Goal: Information Seeking & Learning: Learn about a topic

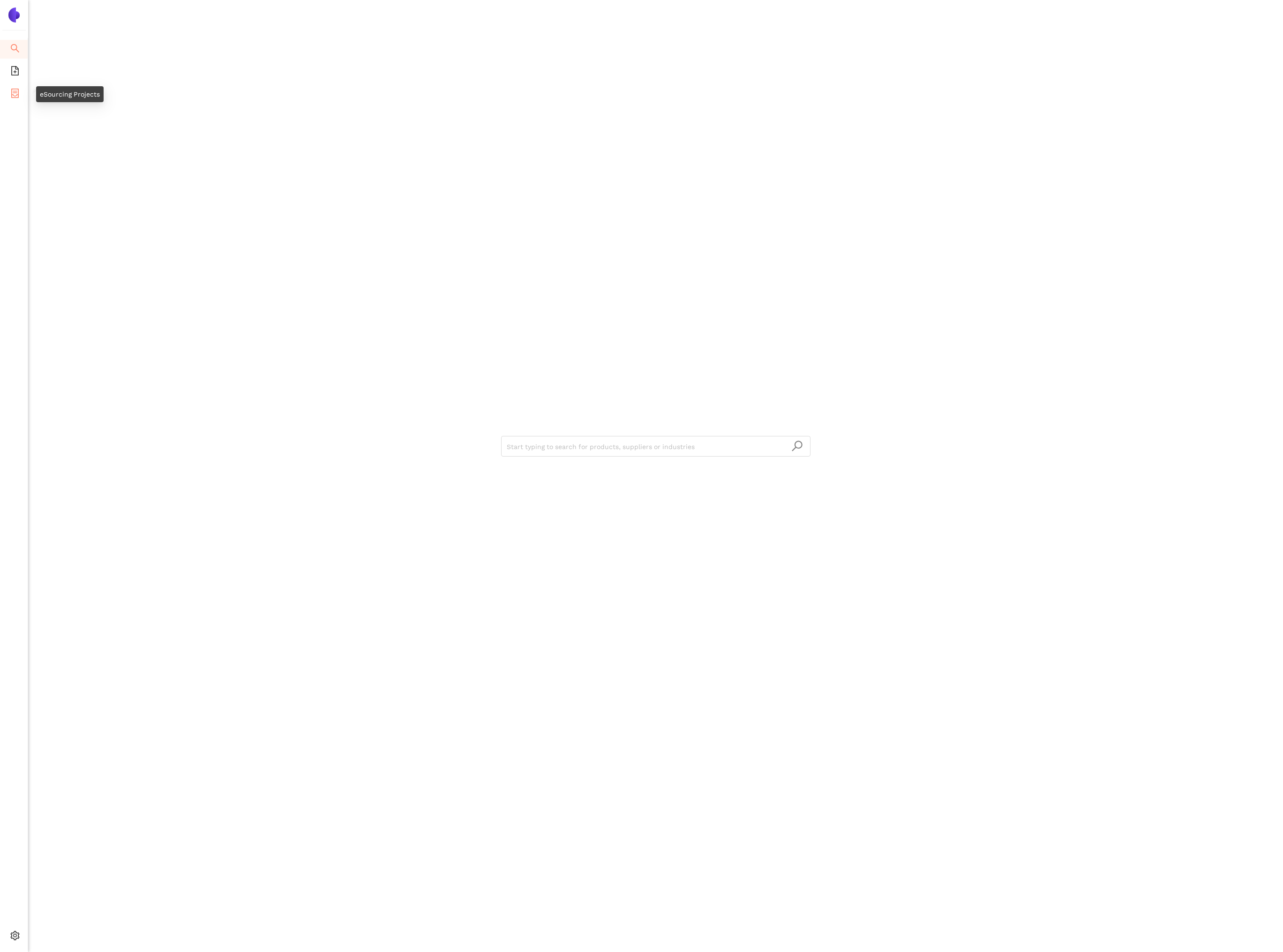
click at [22, 92] on li "eSourcing Projects" at bounding box center [14, 94] width 28 height 19
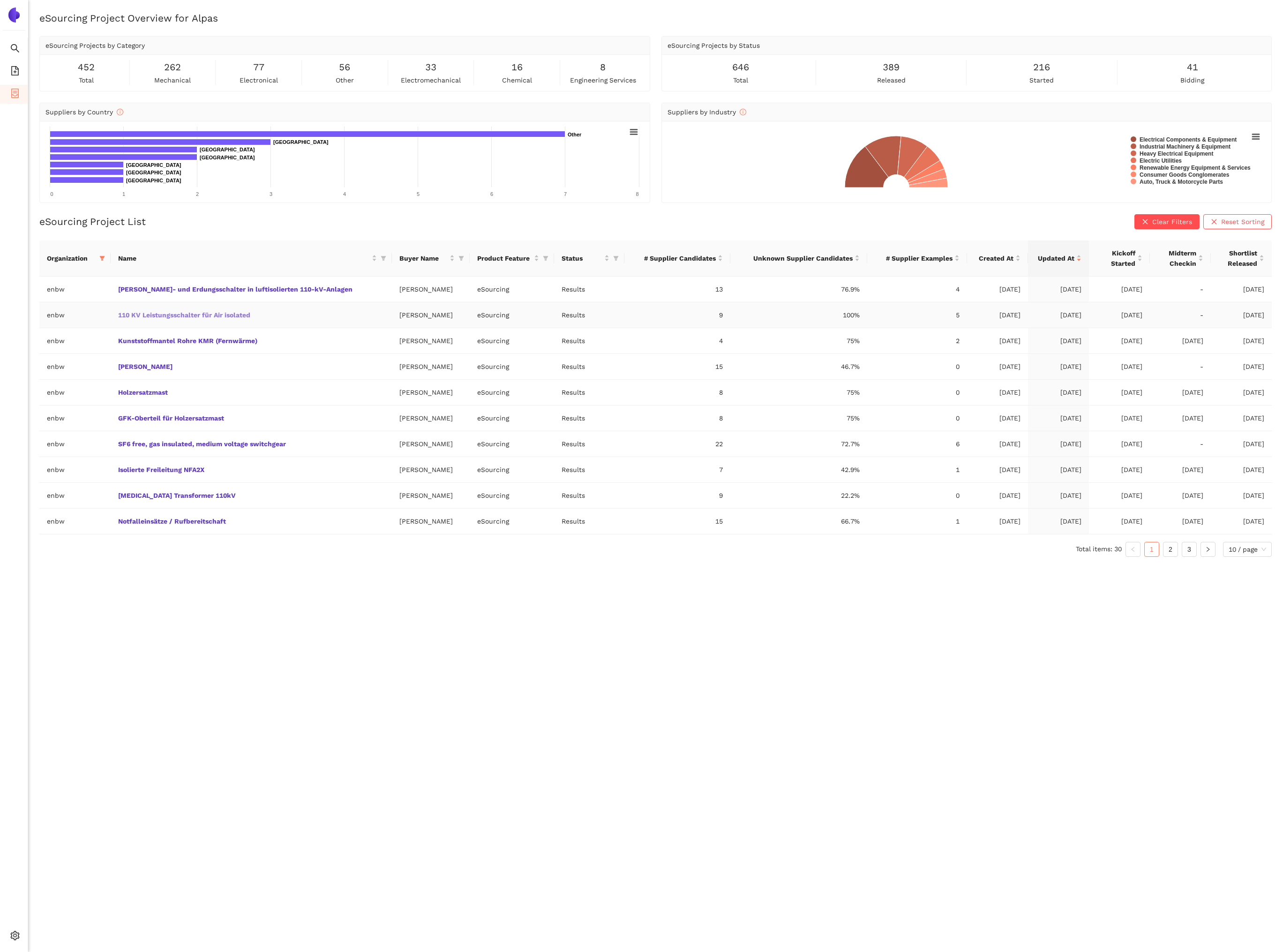
click at [0, 0] on link "110 KV Leistungsschalter für Air isolated" at bounding box center [0, 0] width 0 height 0
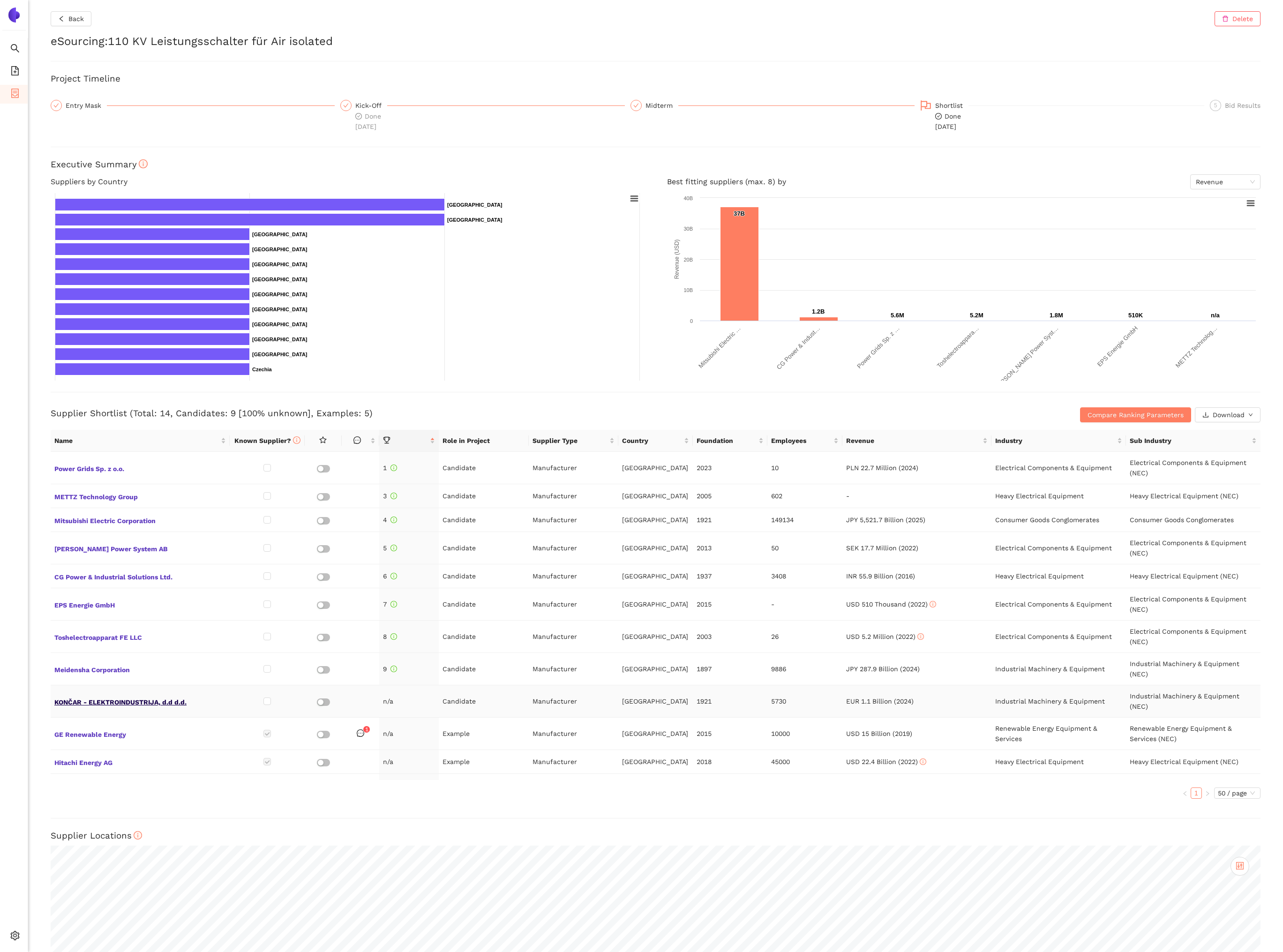
click at [181, 701] on span "KONČAR - ELEKTROINDUSTRIJA, d.d d.d." at bounding box center [140, 701] width 172 height 12
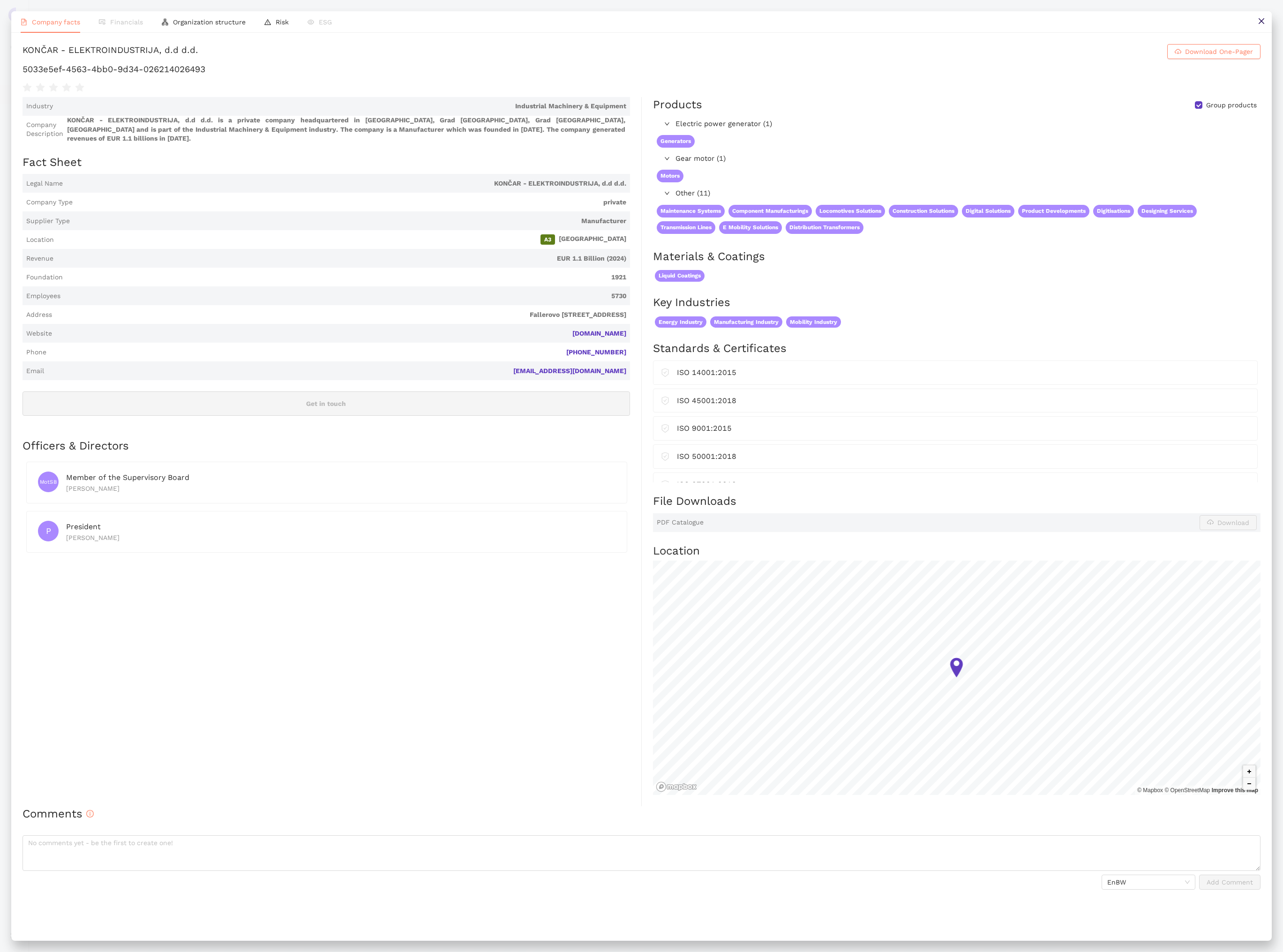
click at [304, 75] on h1 "5033e5ef-4563-4bb0-9d34-026214026493" at bounding box center [642, 69] width 1238 height 12
copy div "5033e5ef-4563-4bb0-9d34-026214026493"
click at [1260, 21] on icon "close" at bounding box center [1262, 21] width 8 height 8
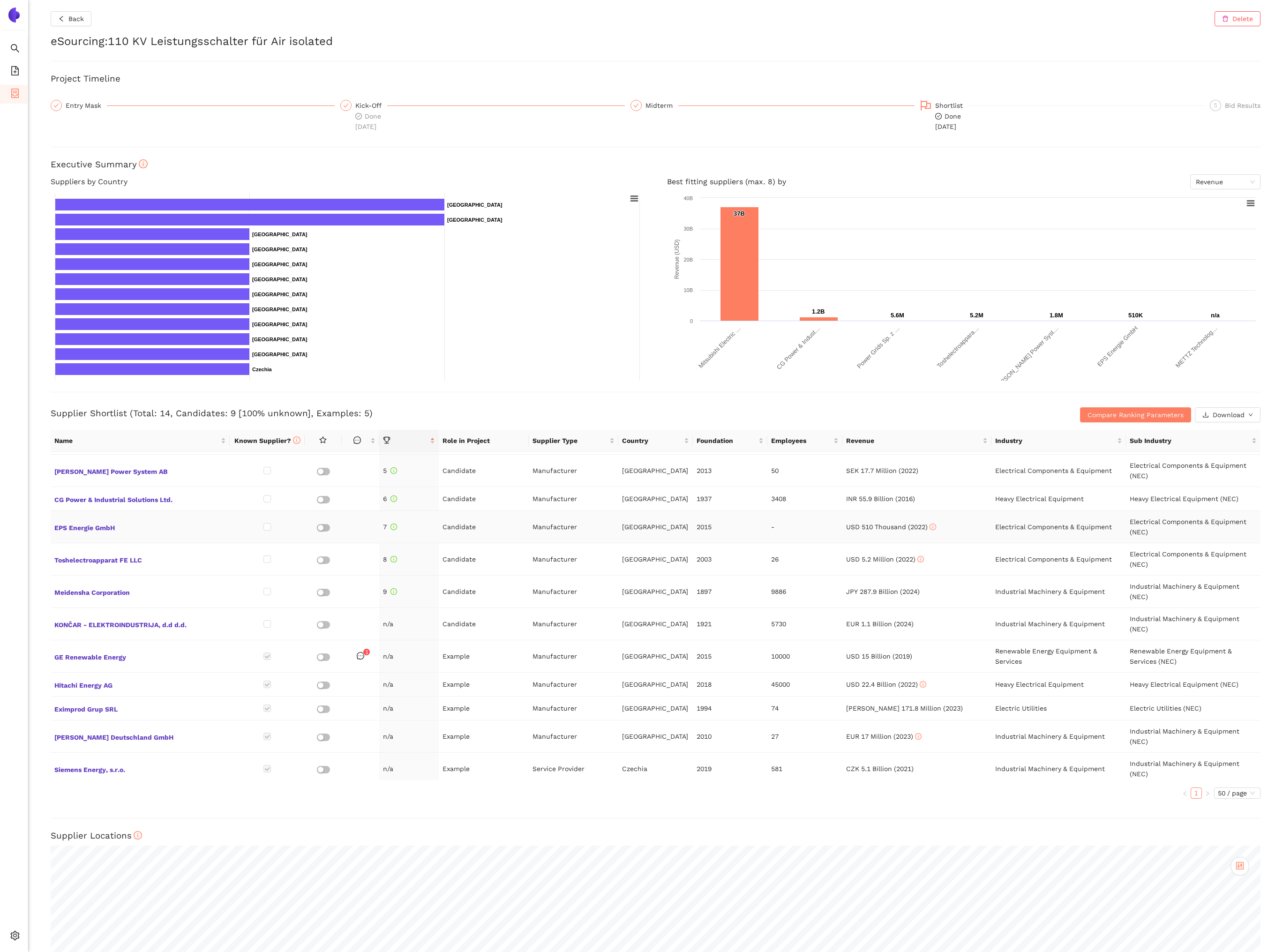
scroll to position [83, 0]
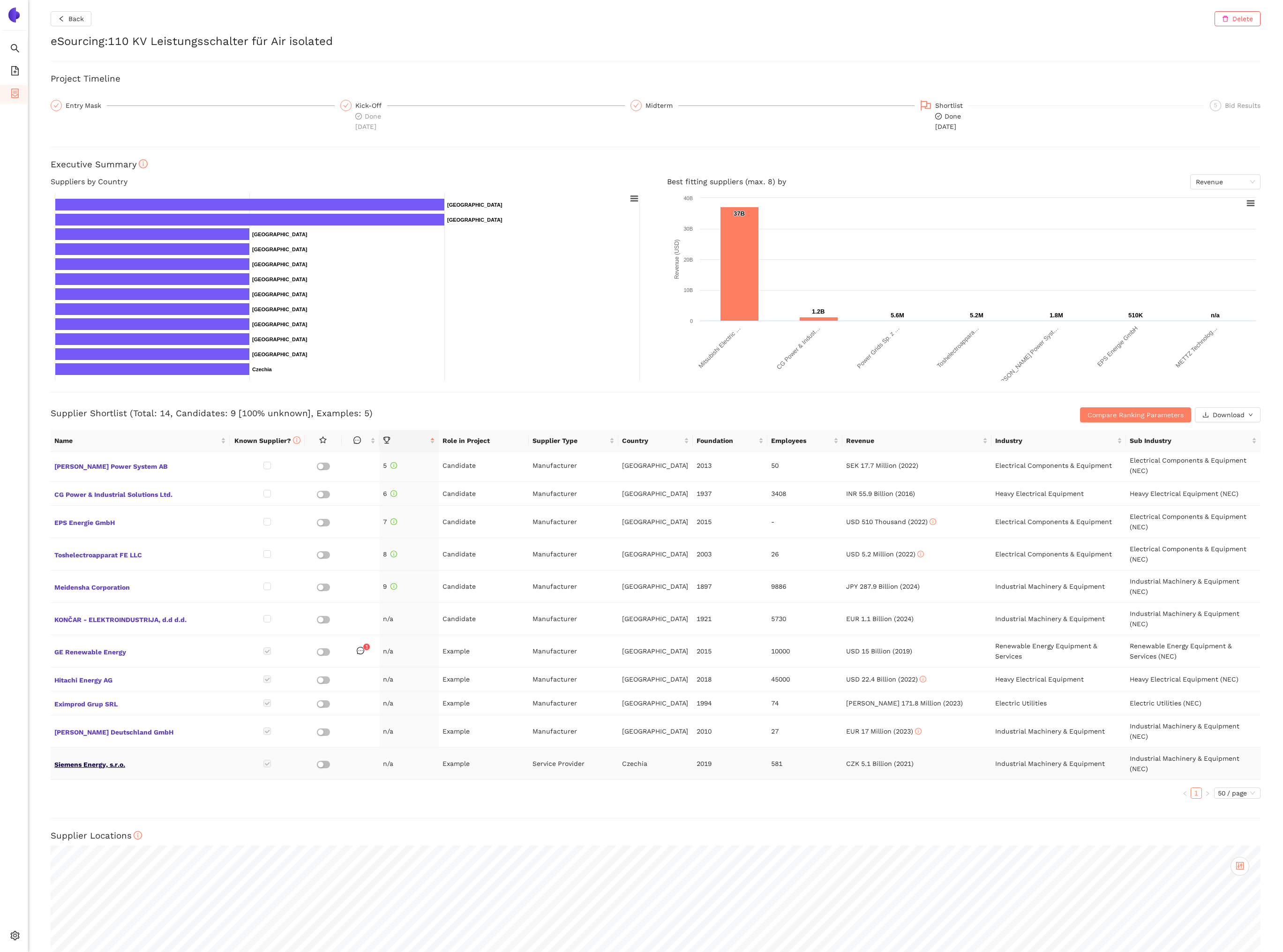
click at [117, 764] on span "Siemens Energy, s.r.o." at bounding box center [140, 764] width 172 height 12
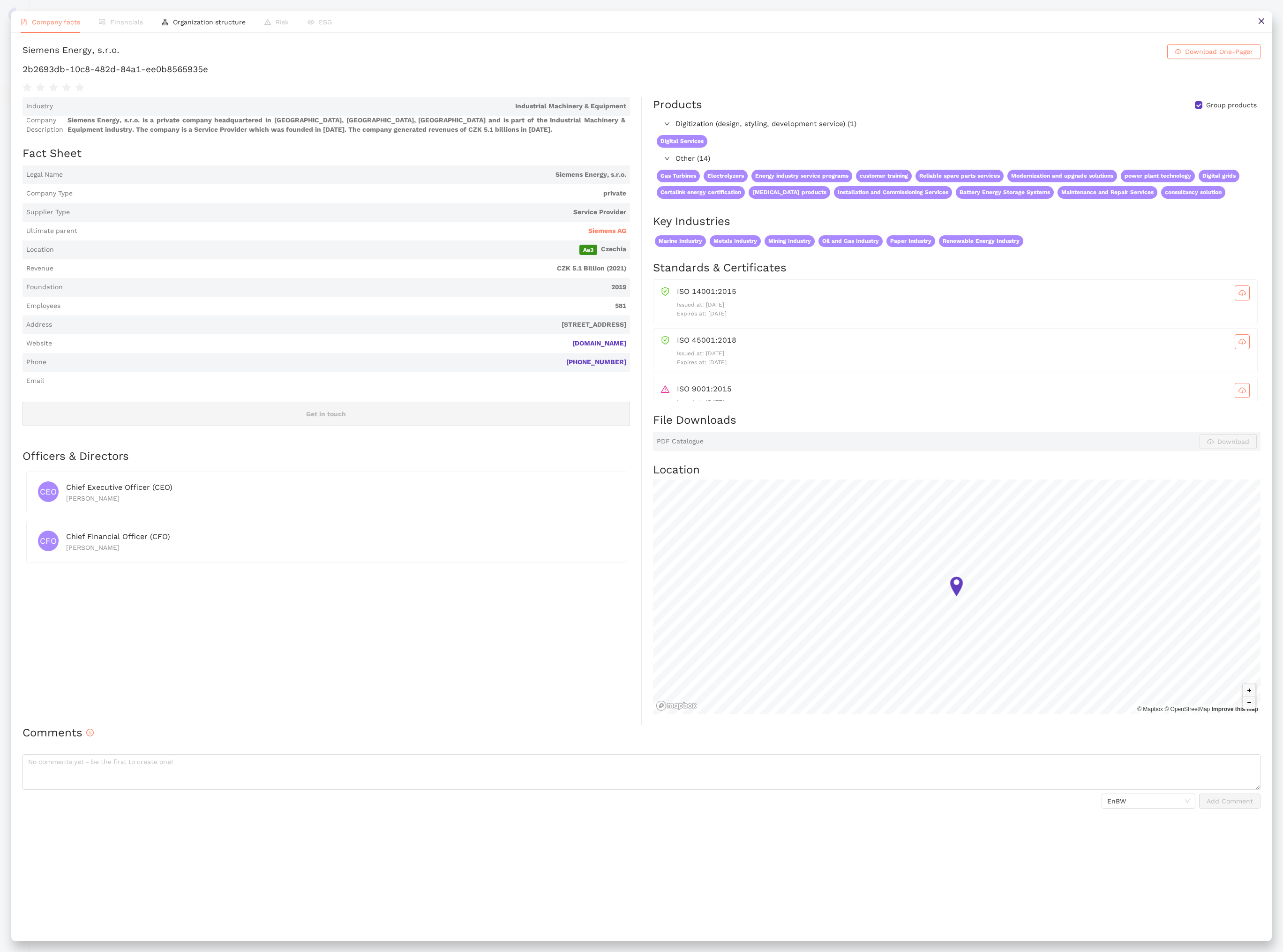
click at [138, 75] on h1 "2b2693db-10c8-482d-84a1-ee0b8565935e" at bounding box center [642, 69] width 1238 height 12
copy div "2b2693db-10c8-482d-84a1-ee0b8565935e"
click at [1260, 26] on button at bounding box center [1261, 21] width 21 height 21
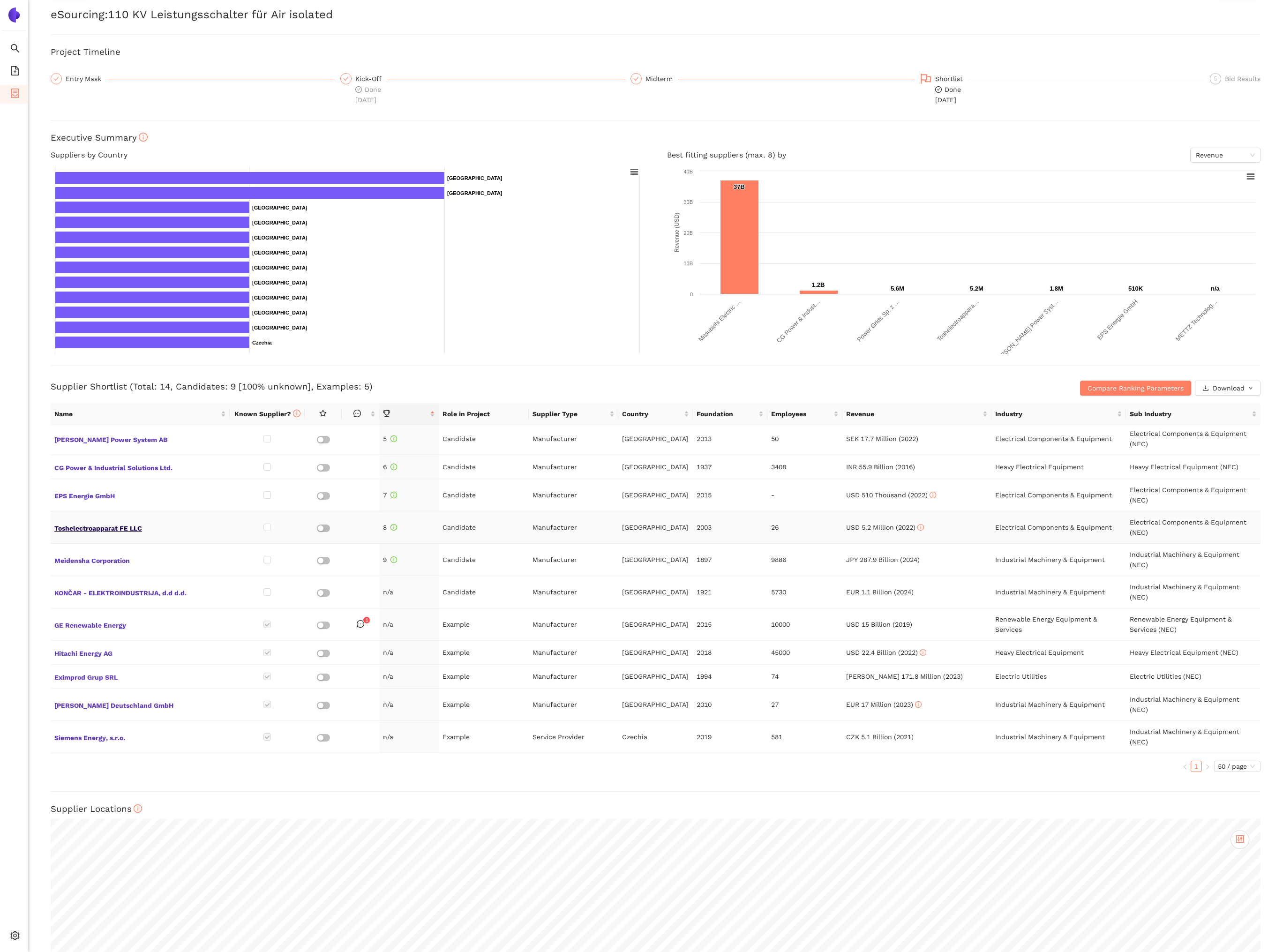
scroll to position [27, 0]
click at [19, 92] on li "eSourcing Projects" at bounding box center [14, 94] width 28 height 19
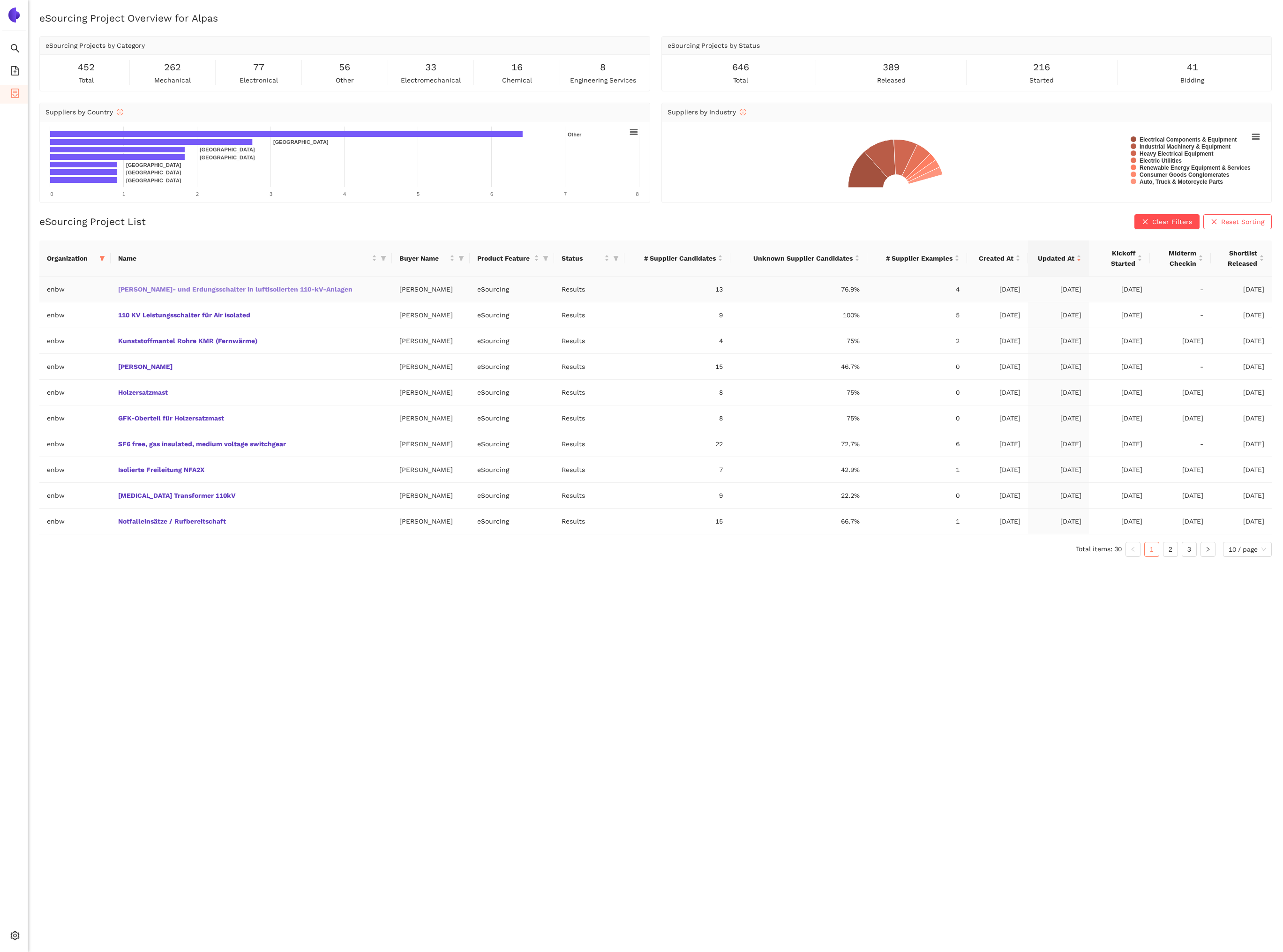
click at [0, 0] on link "Trenn- und Erdungsschalter in luftisolierten 110-kV-Anlagen" at bounding box center [0, 0] width 0 height 0
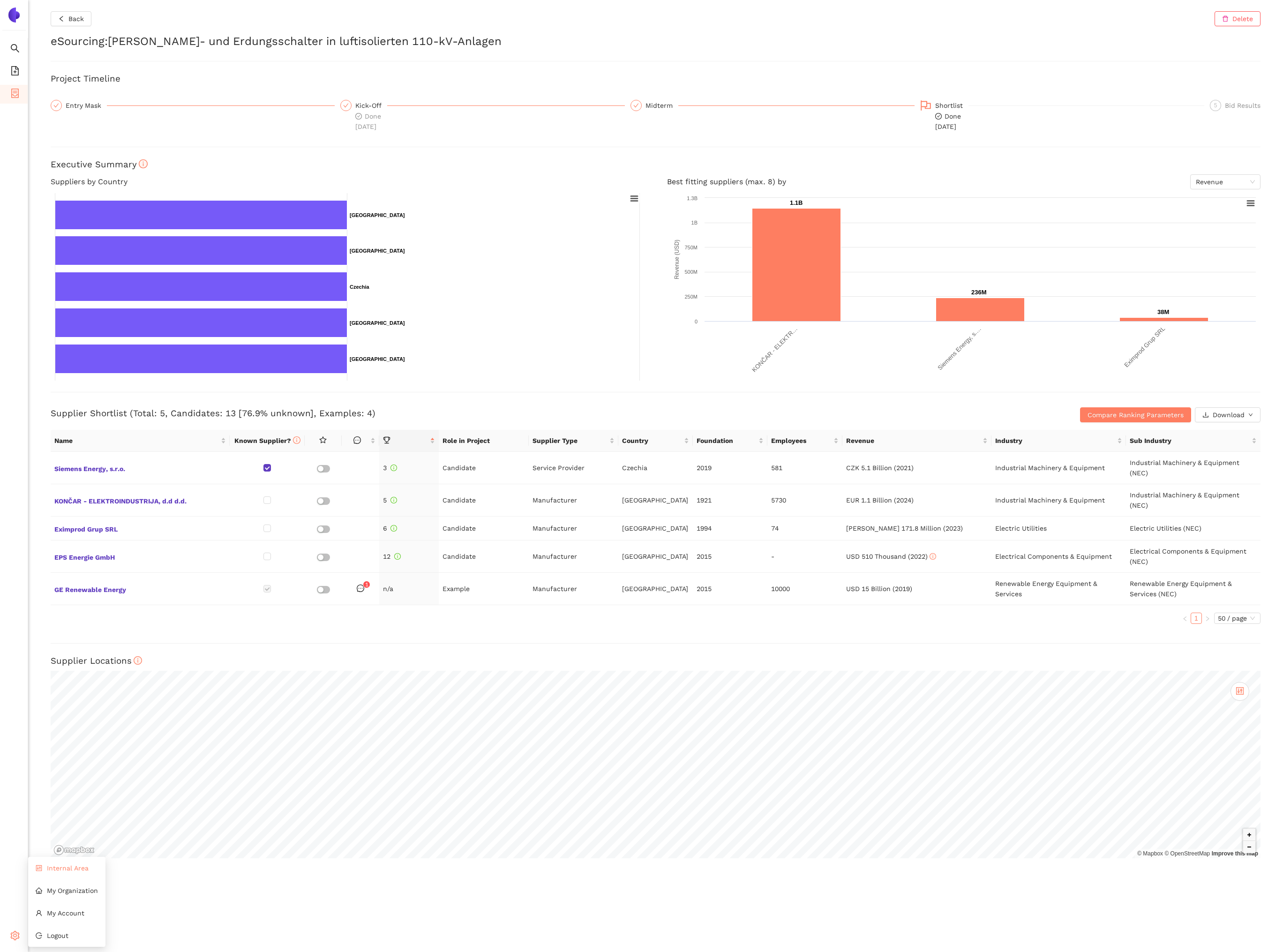
click at [46, 875] on li "Internal Area" at bounding box center [66, 868] width 77 height 19
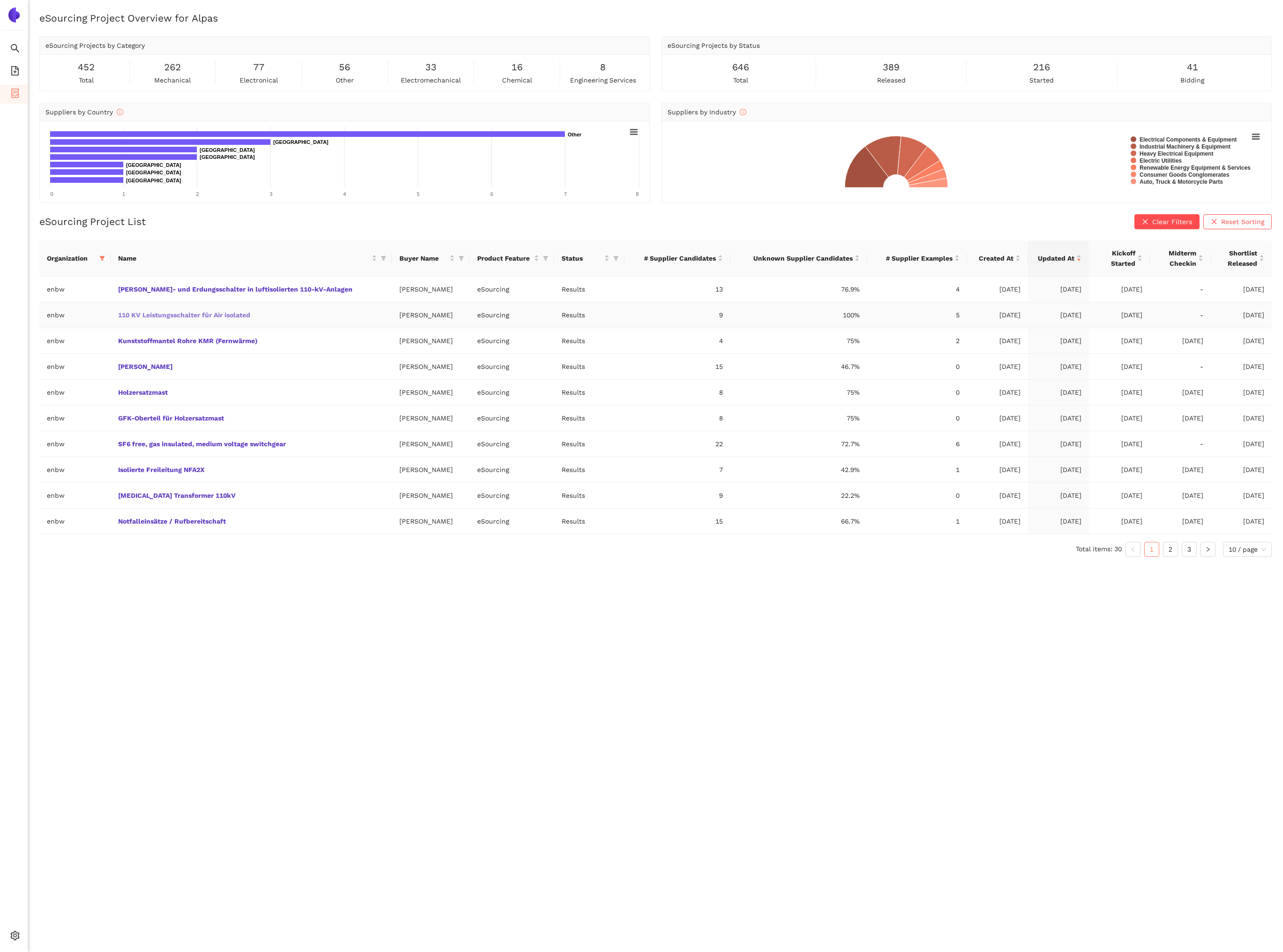
click at [0, 0] on link "110 KV Leistungsschalter für Air isolated" at bounding box center [0, 0] width 0 height 0
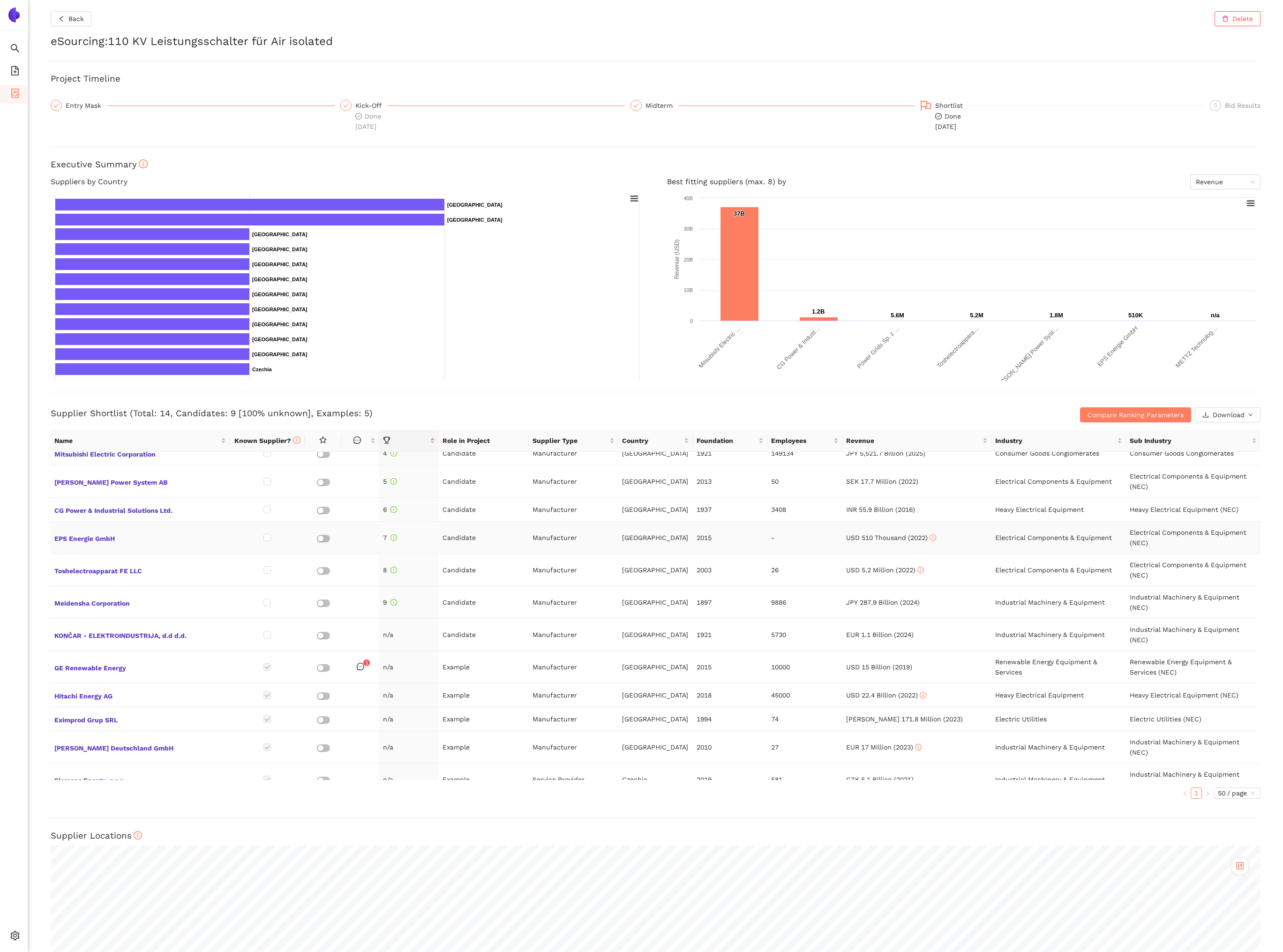
scroll to position [66, 0]
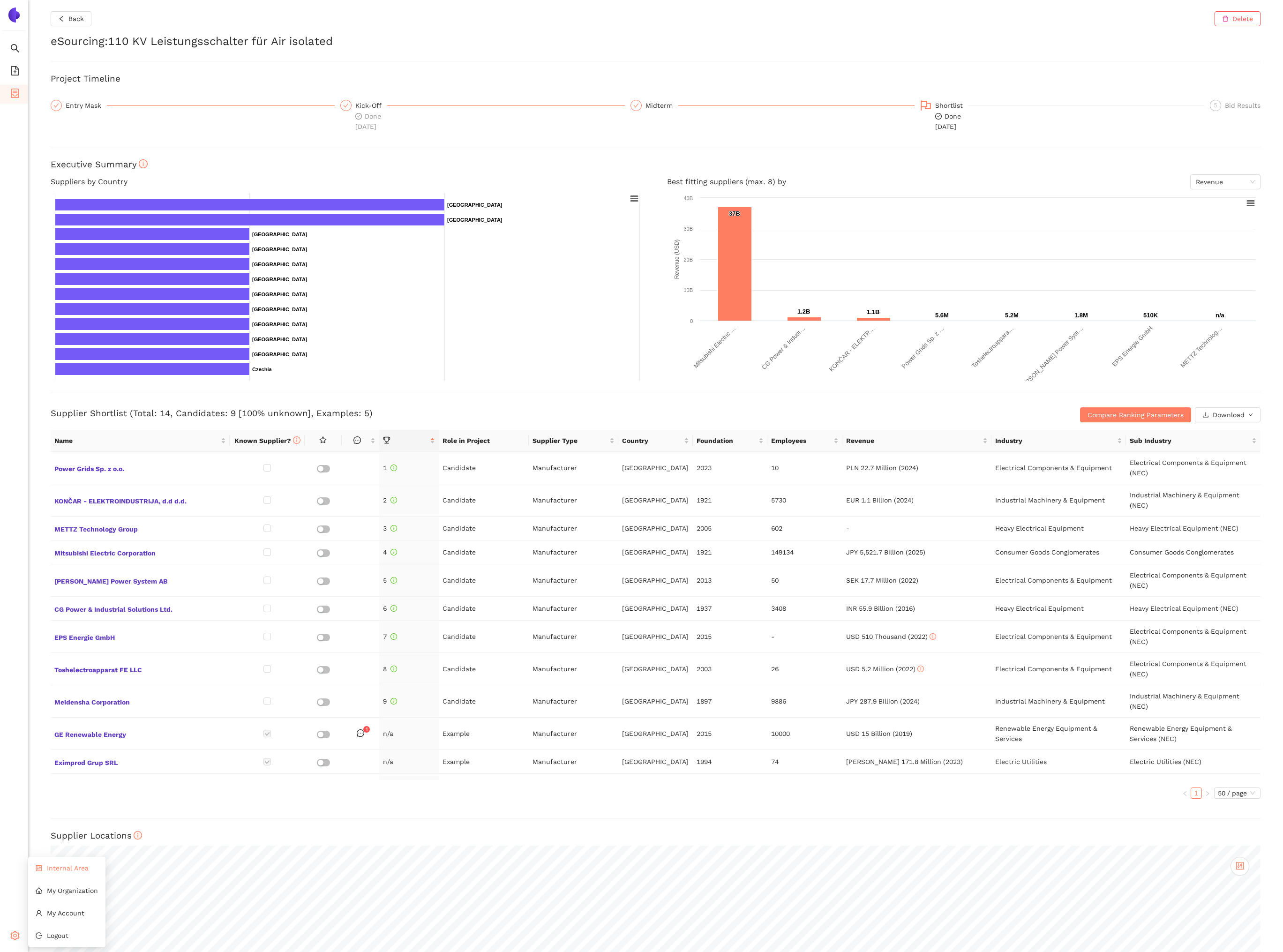
click at [55, 870] on span "Internal Area" at bounding box center [68, 868] width 42 height 8
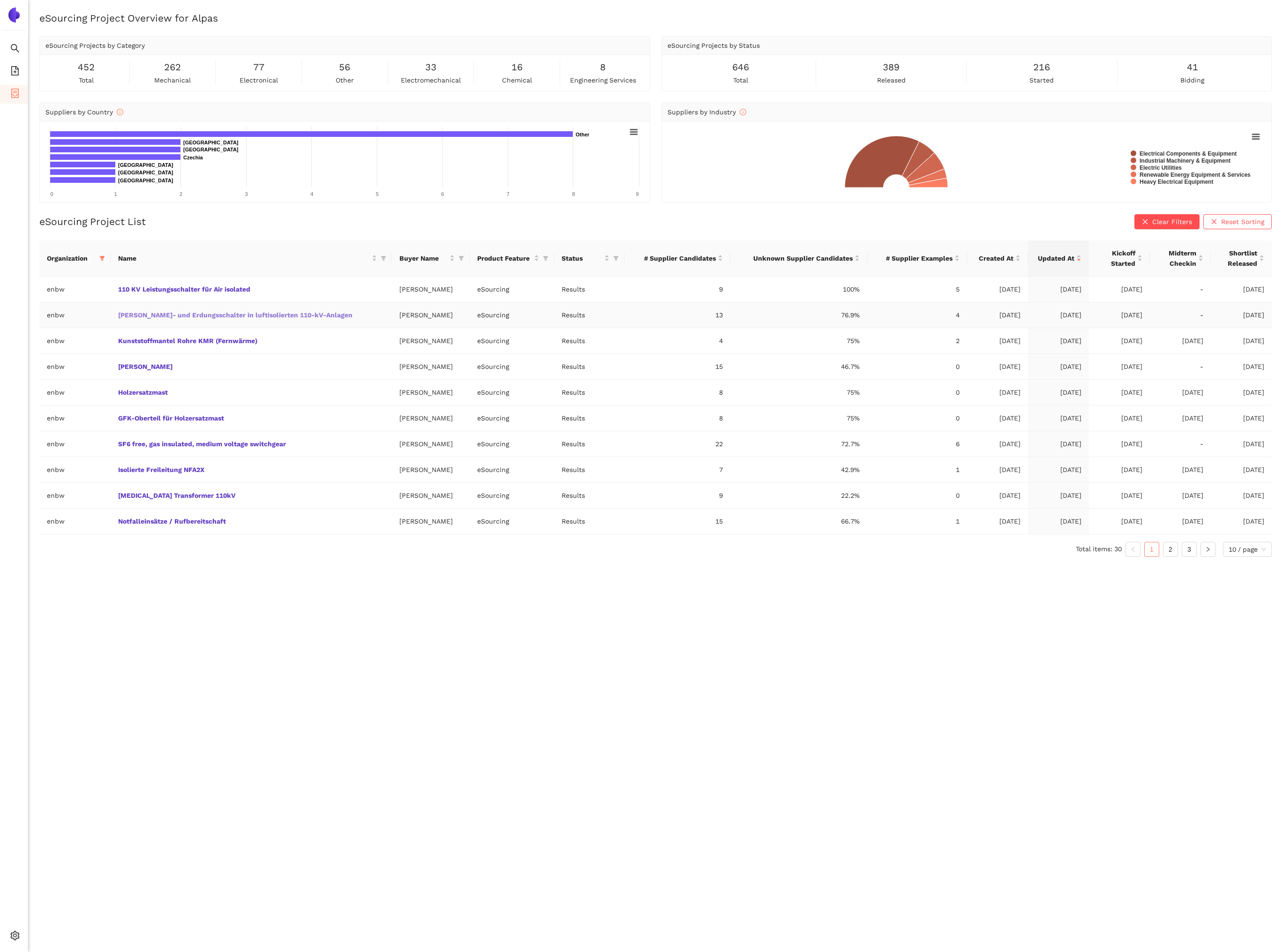
click at [0, 0] on link "Trenn- und Erdungsschalter in luftisolierten 110-kV-Anlagen" at bounding box center [0, 0] width 0 height 0
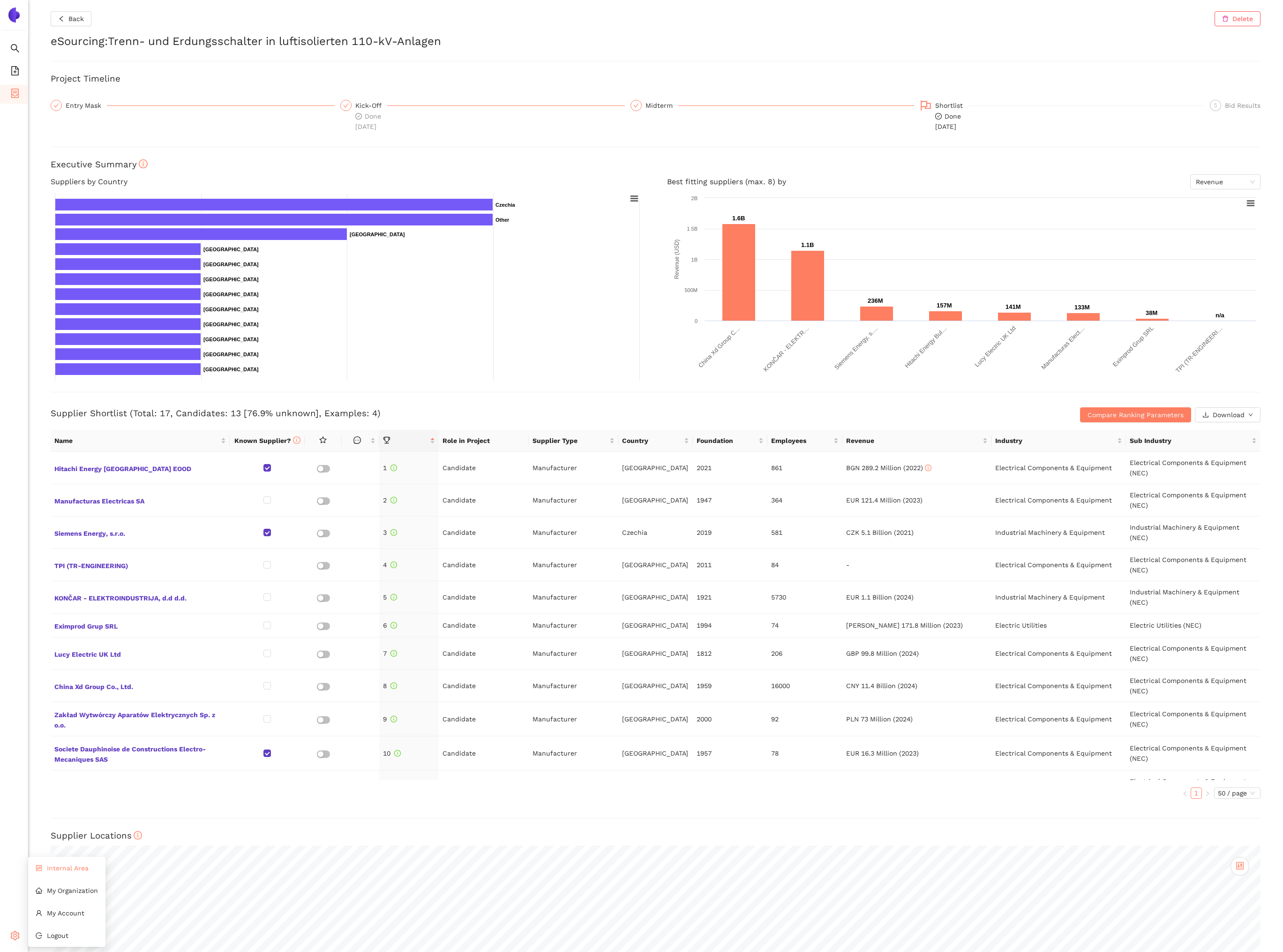
click at [54, 867] on span "Internal Area" at bounding box center [68, 868] width 42 height 8
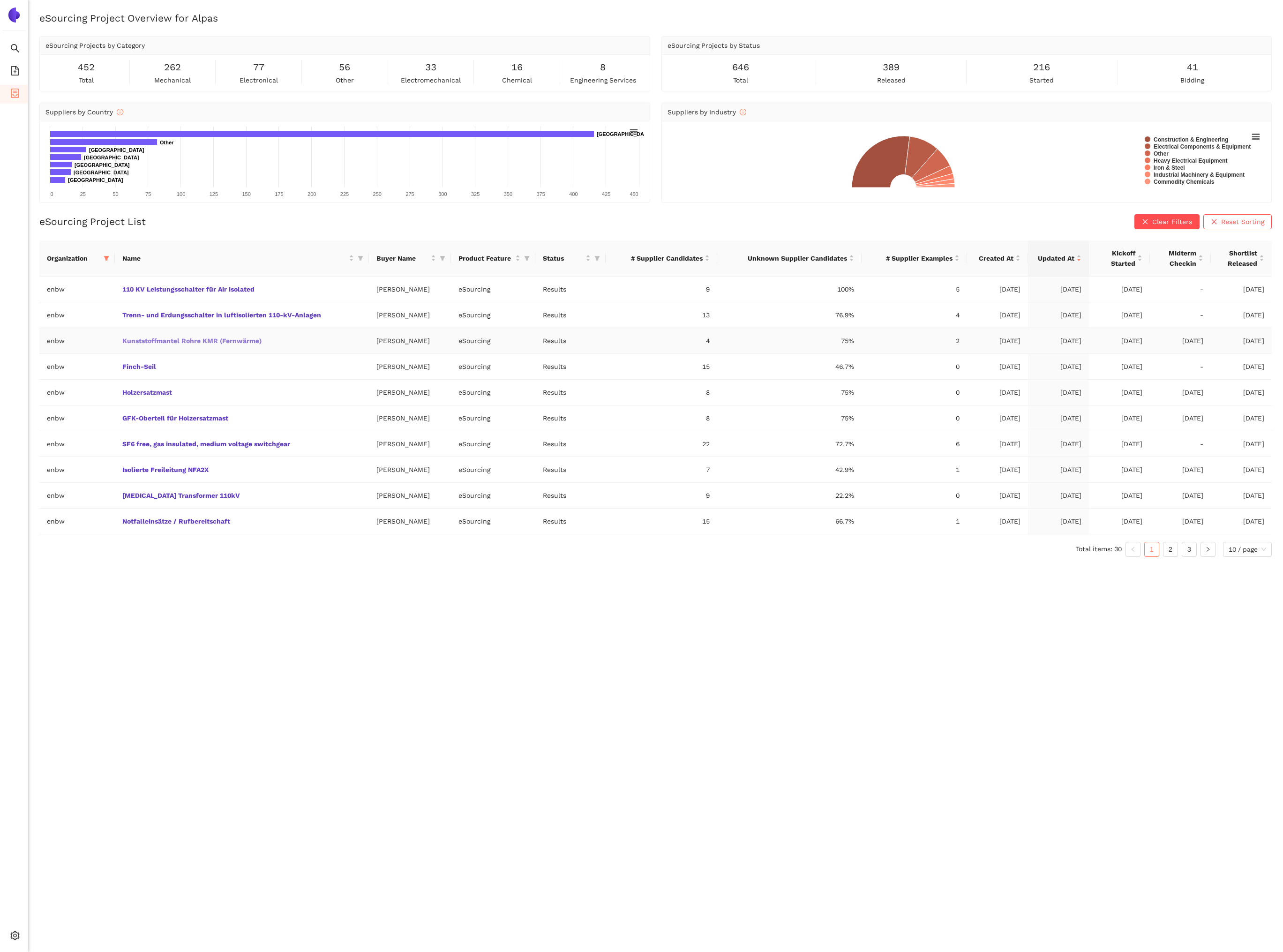
click at [0, 0] on link "Kunststoffmantel Rohre KMR (Fernwärme)" at bounding box center [0, 0] width 0 height 0
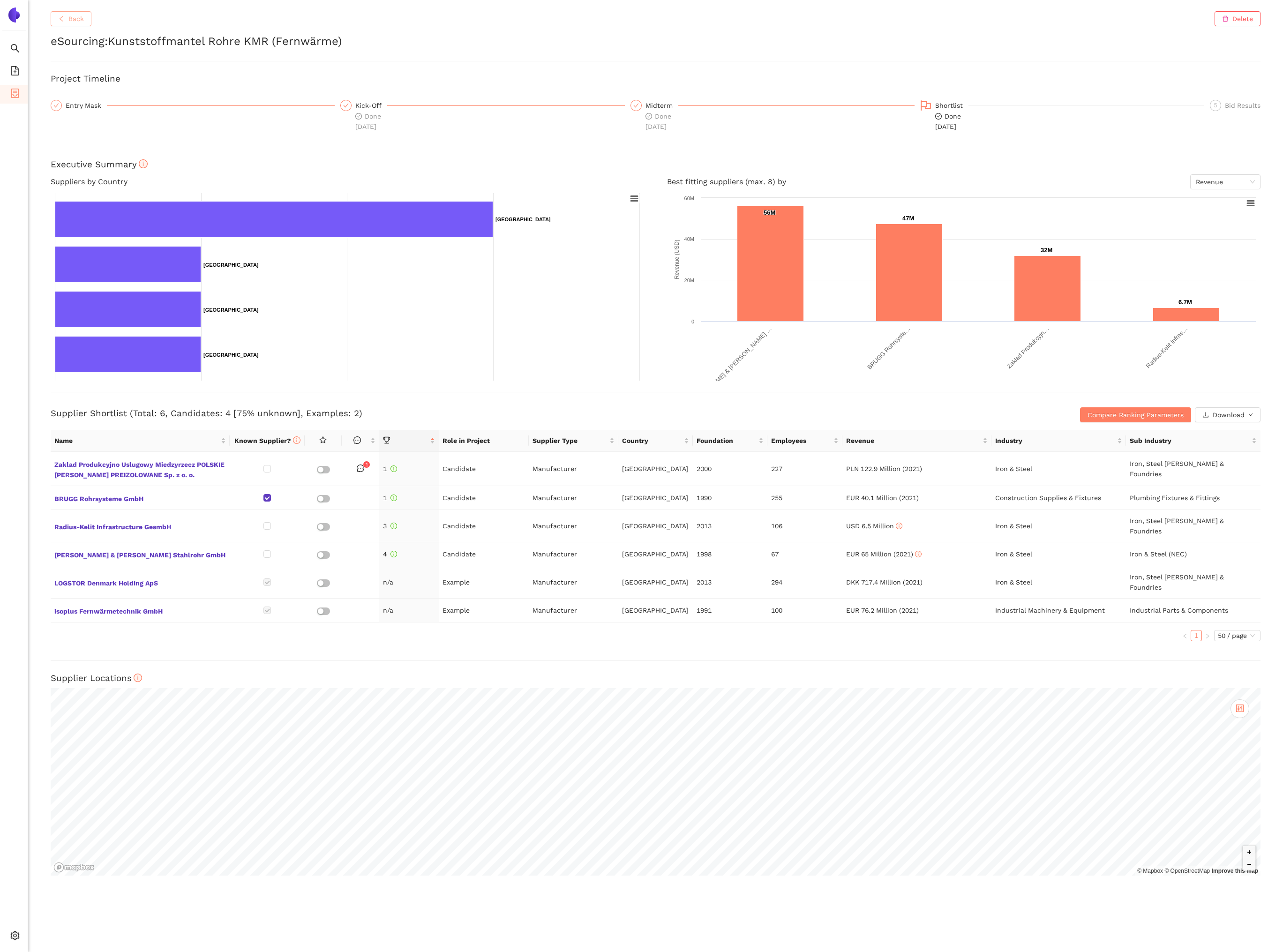
click at [77, 24] on button "Back" at bounding box center [71, 18] width 41 height 15
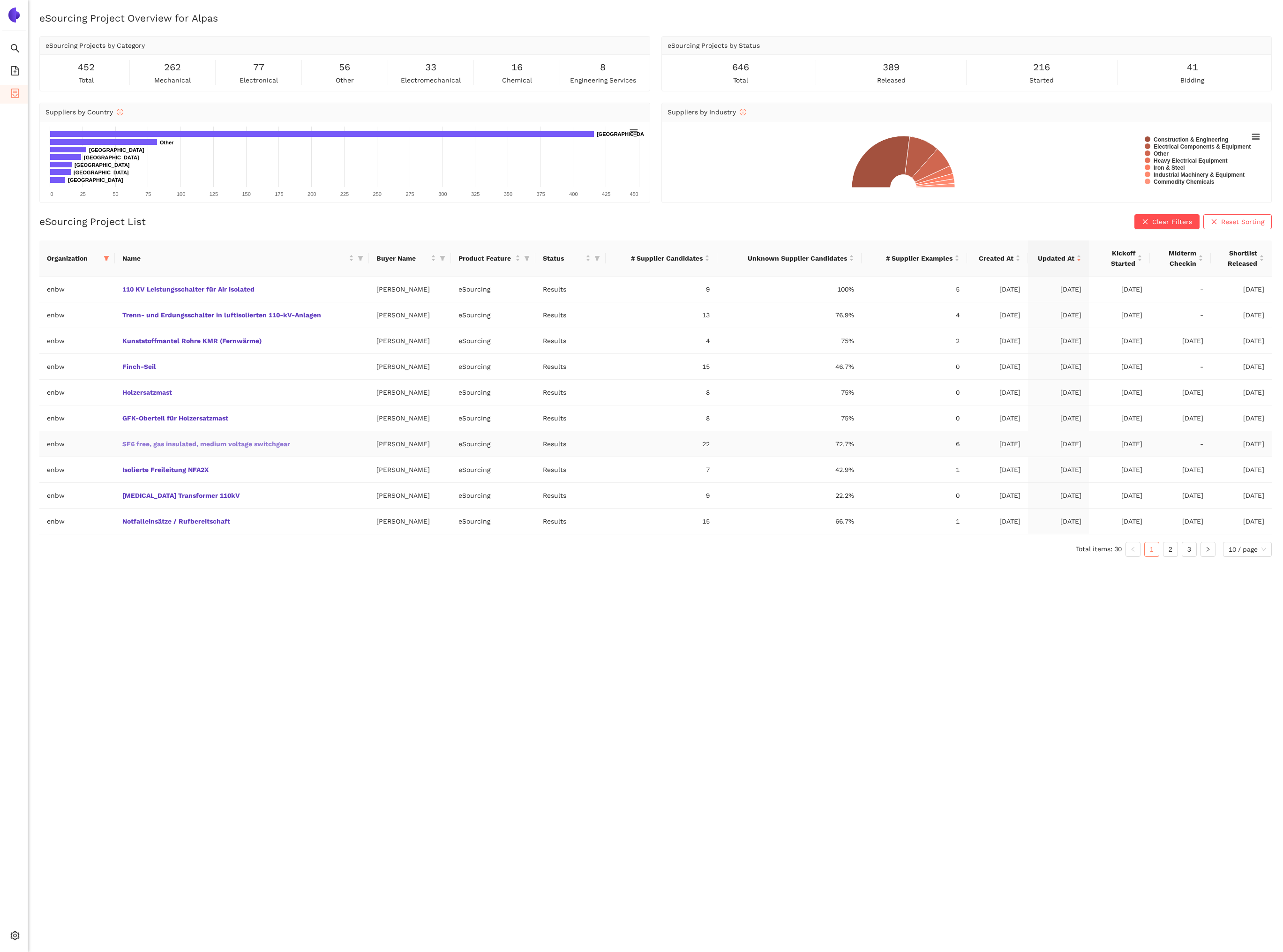
click at [0, 0] on link "SF6 free, gas insulated, medium voltage switchgear" at bounding box center [0, 0] width 0 height 0
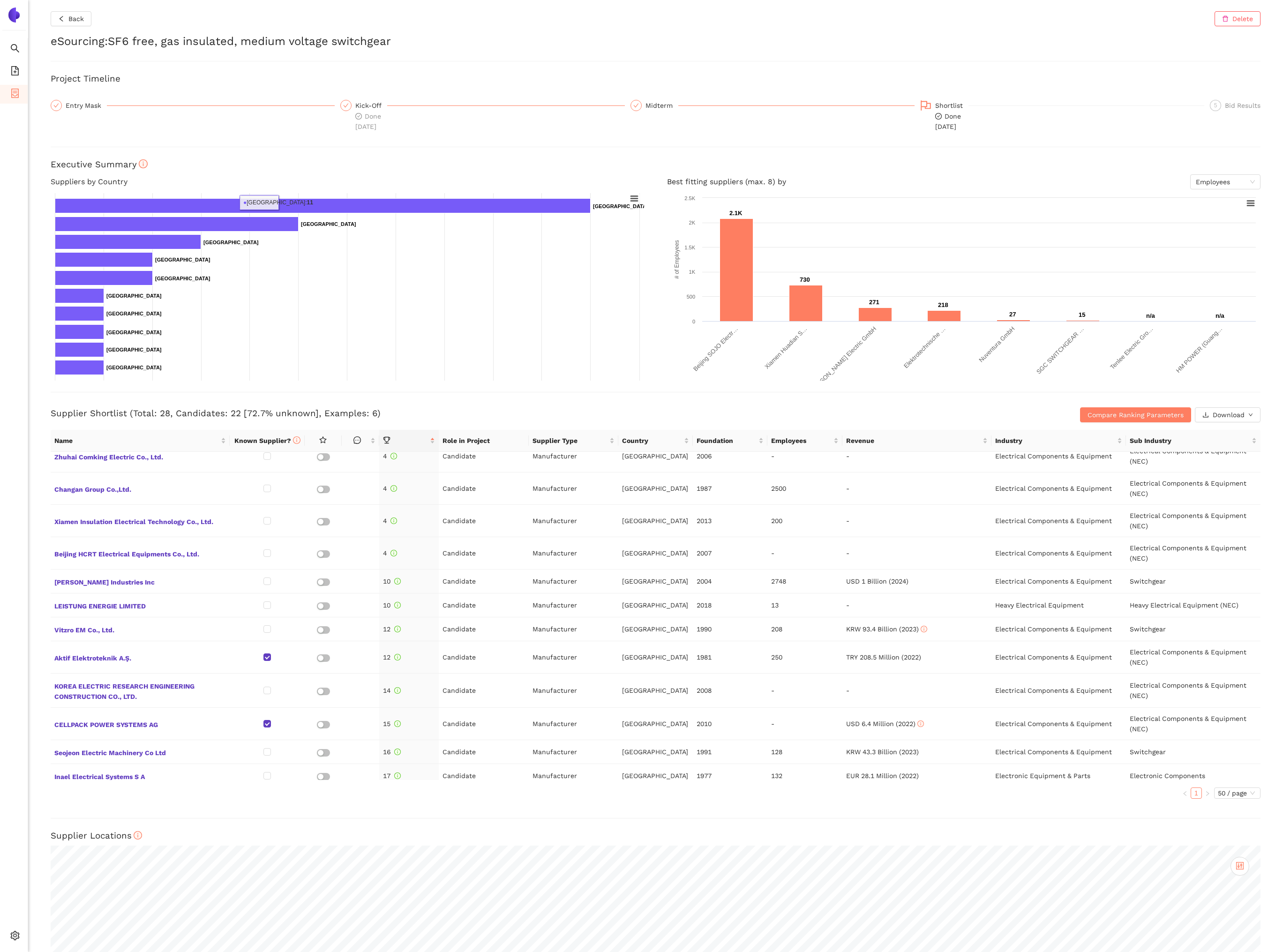
scroll to position [312, 0]
click at [87, 18] on button "Back" at bounding box center [71, 18] width 41 height 15
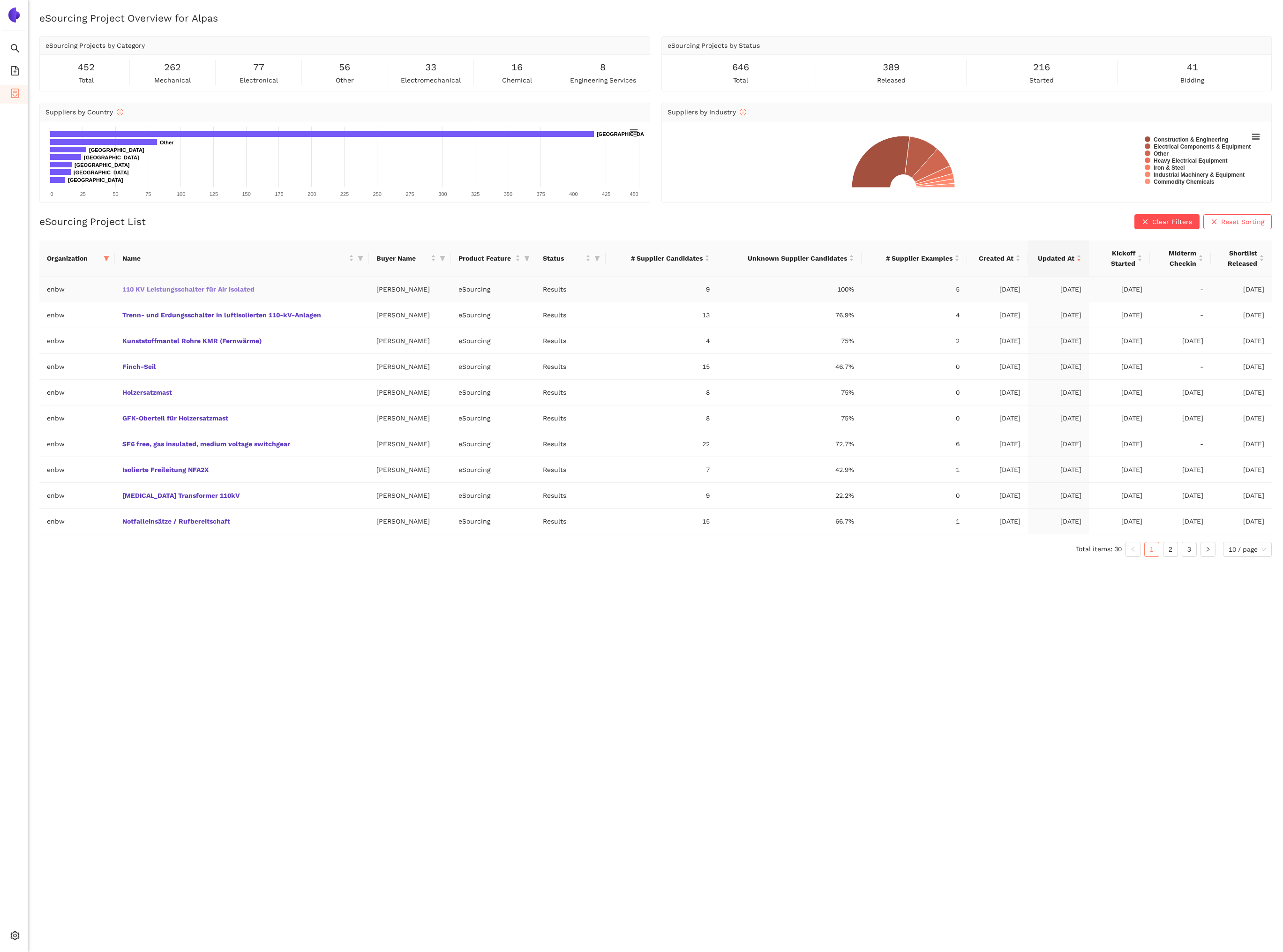
click at [0, 0] on link "110 KV Leistungsschalter für Air isolated" at bounding box center [0, 0] width 0 height 0
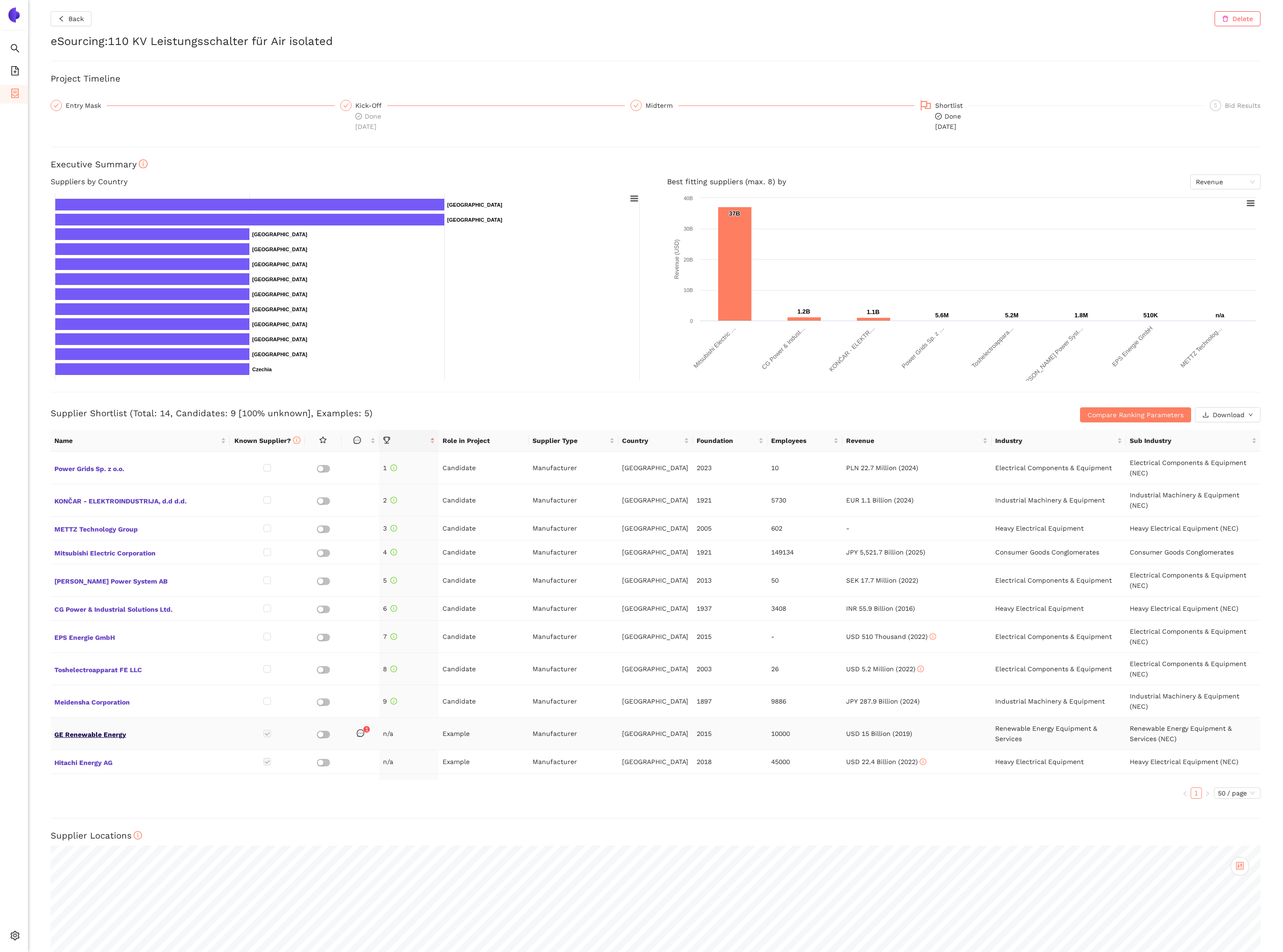
click at [122, 730] on span "GE Renewable Energy" at bounding box center [140, 733] width 172 height 12
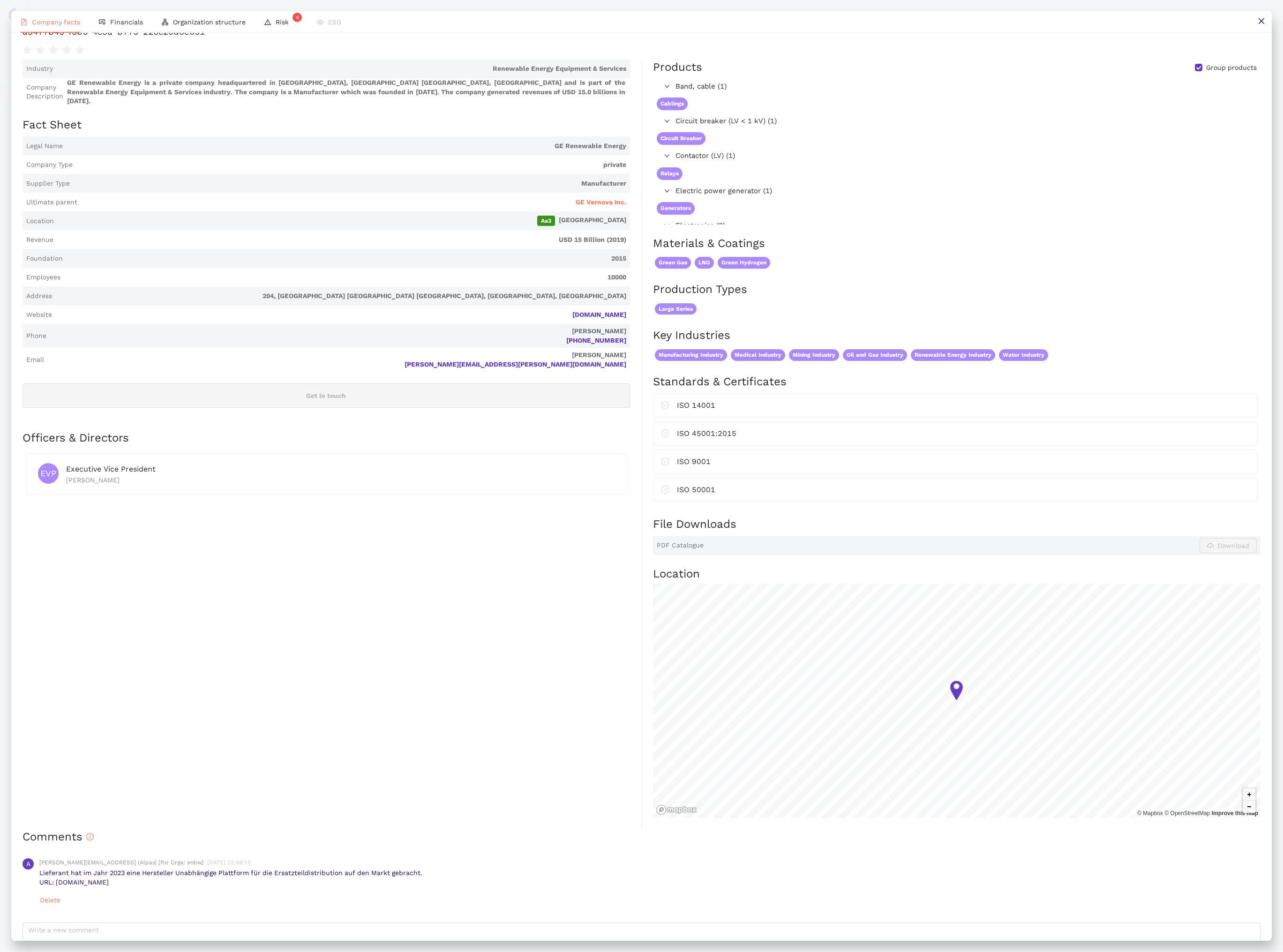
scroll to position [40, 0]
click at [1256, 26] on button at bounding box center [1261, 21] width 21 height 21
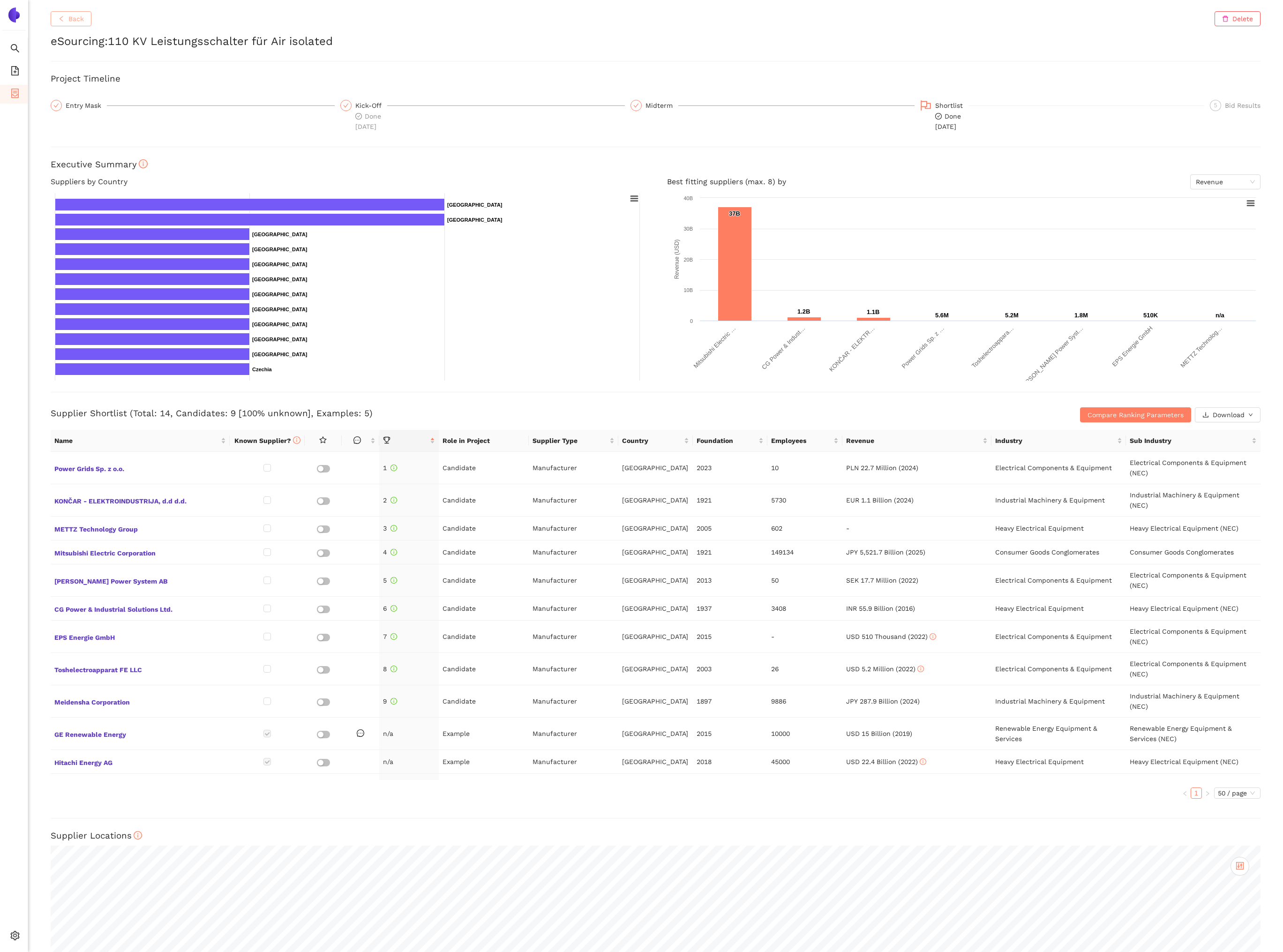
click at [77, 16] on span "Back" at bounding box center [76, 19] width 16 height 10
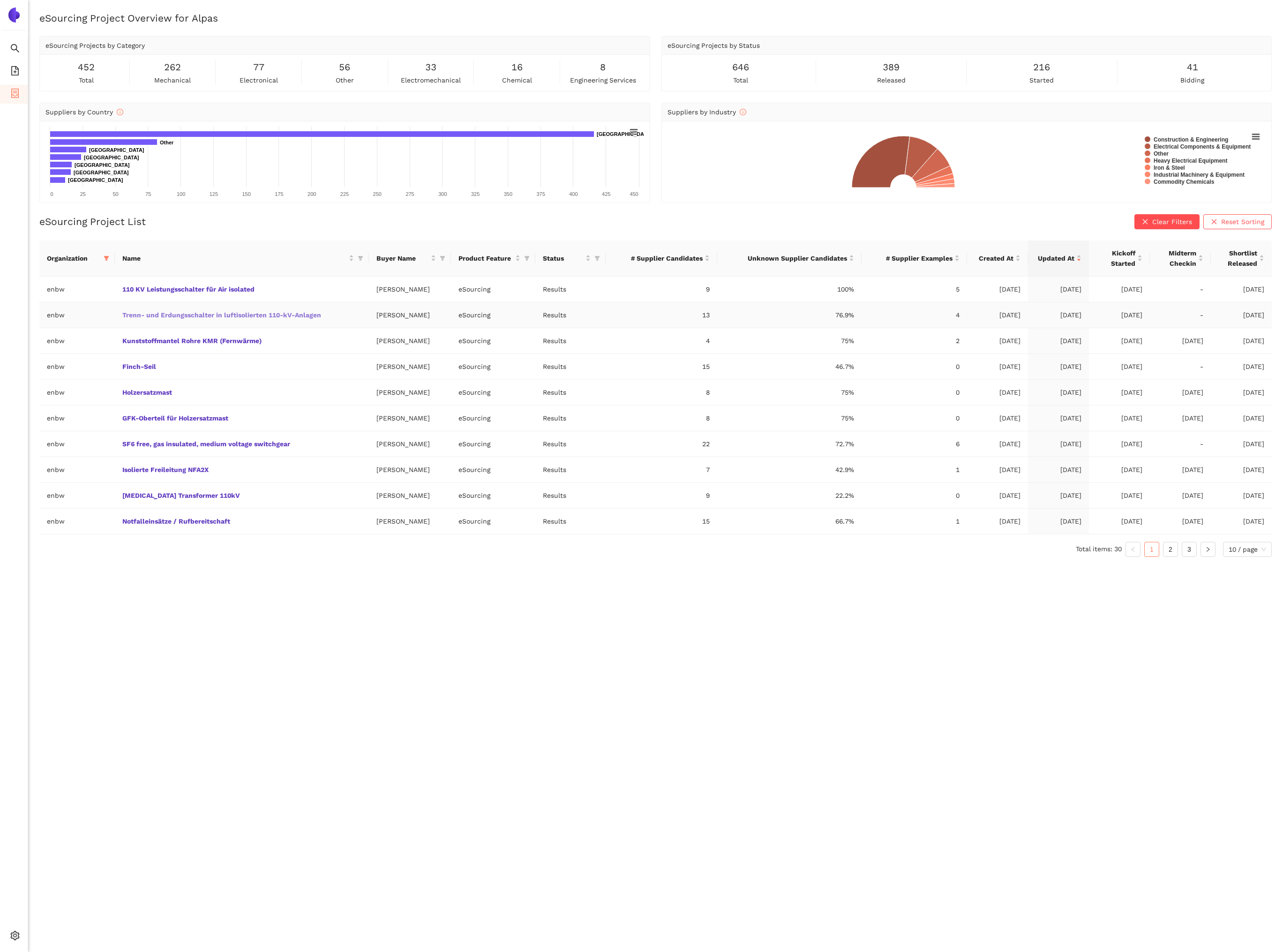
click at [0, 0] on link "Trenn- und Erdungsschalter in luftisolierten 110-kV-Anlagen" at bounding box center [0, 0] width 0 height 0
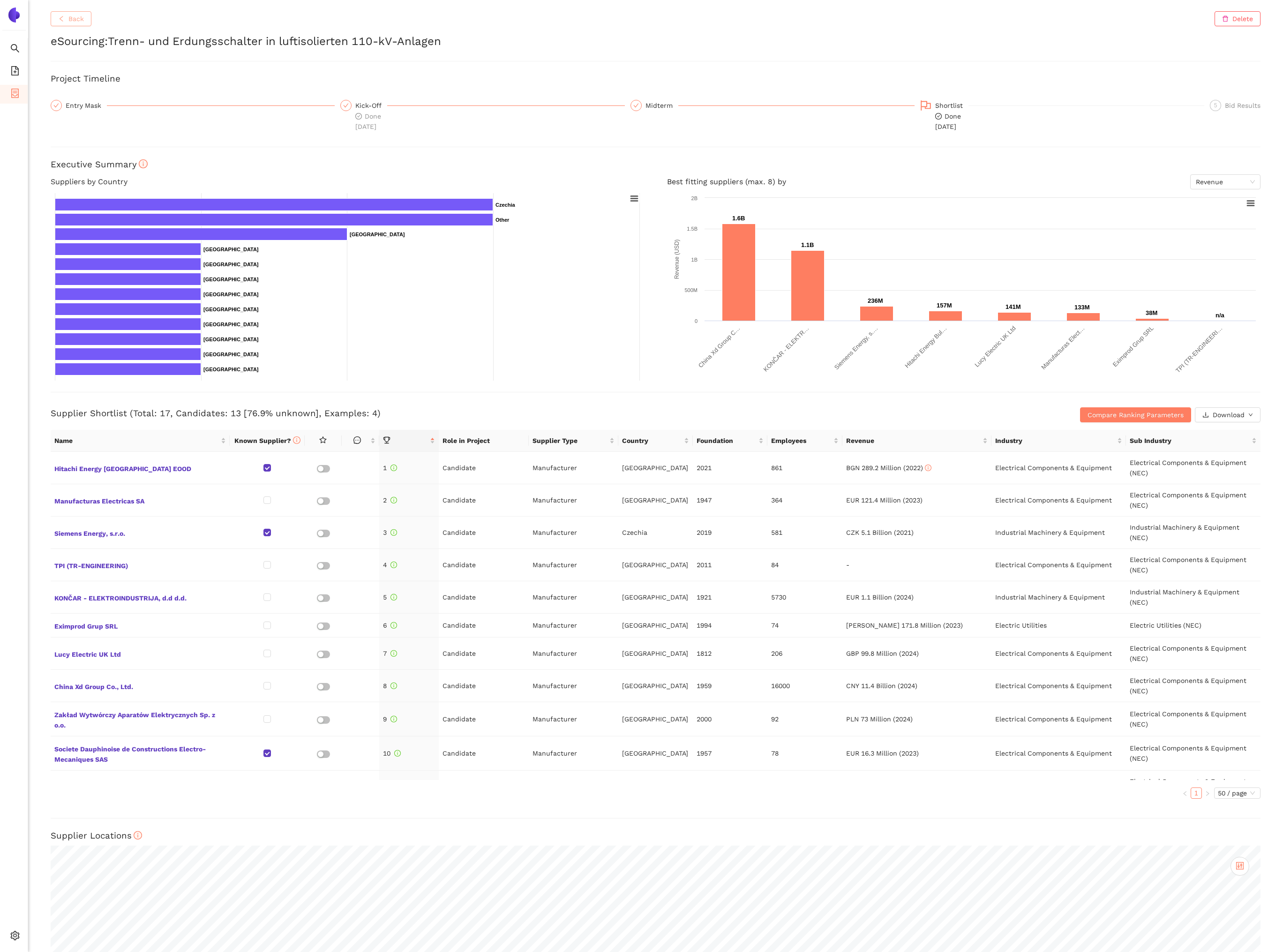
click at [70, 19] on span "Back" at bounding box center [76, 19] width 16 height 10
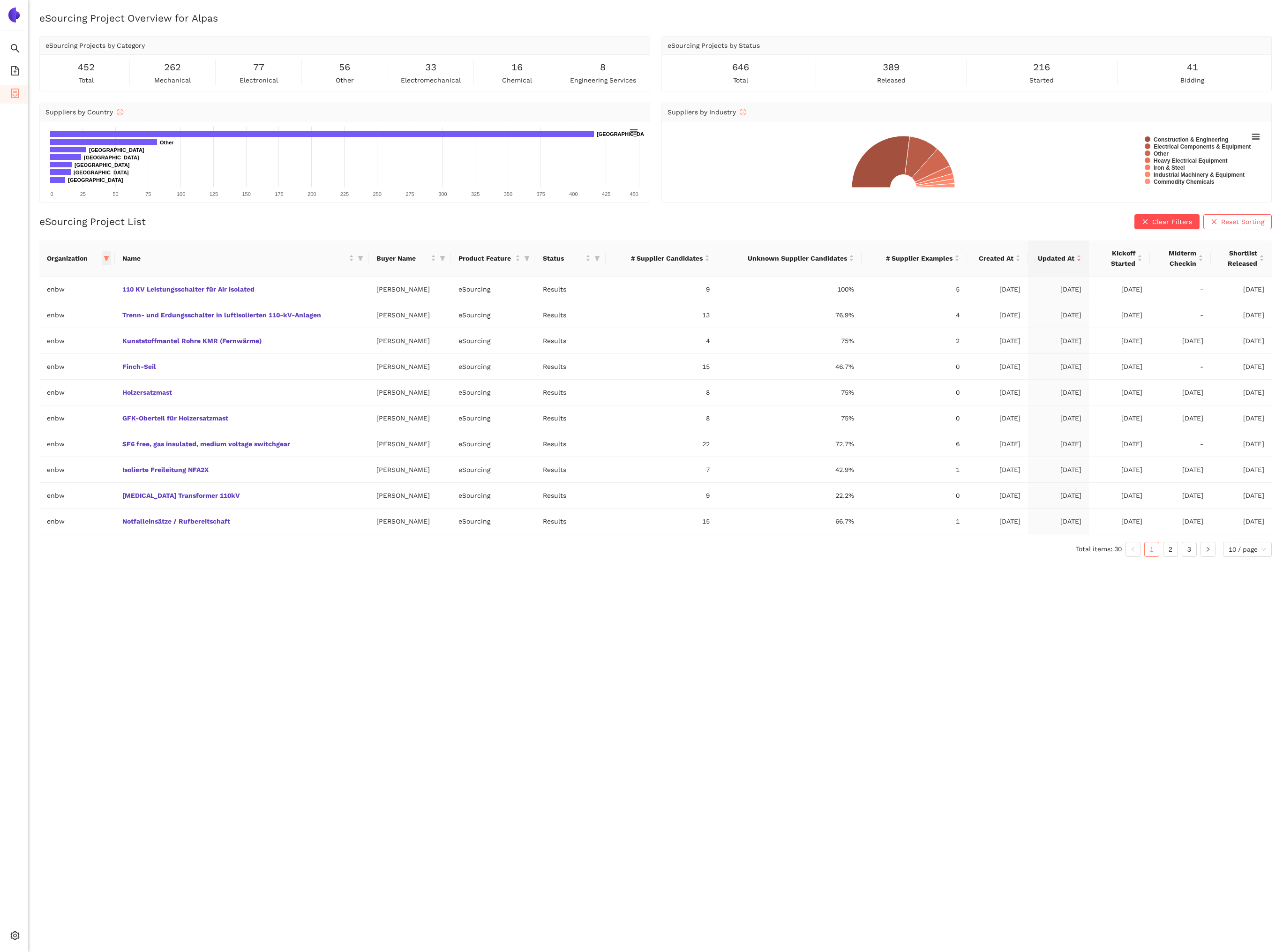
click at [104, 254] on span at bounding box center [107, 259] width 9 height 14
click at [37, 422] on span "Reset" at bounding box center [33, 423] width 18 height 10
checkbox input "false"
click at [105, 425] on span "OK" at bounding box center [109, 423] width 9 height 10
